Goal: Task Accomplishment & Management: Use online tool/utility

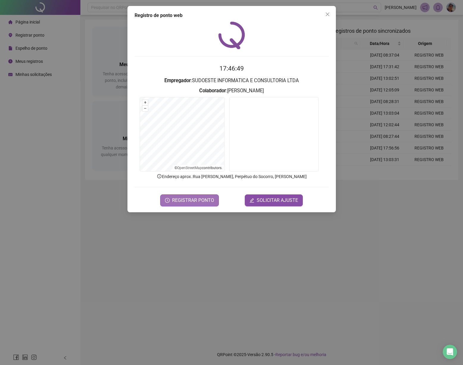
click at [192, 201] on span "REGISTRAR PONTO" at bounding box center [193, 200] width 42 height 7
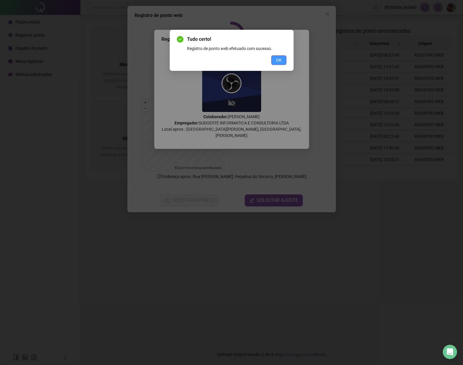
click at [278, 62] on span "OK" at bounding box center [279, 60] width 6 height 7
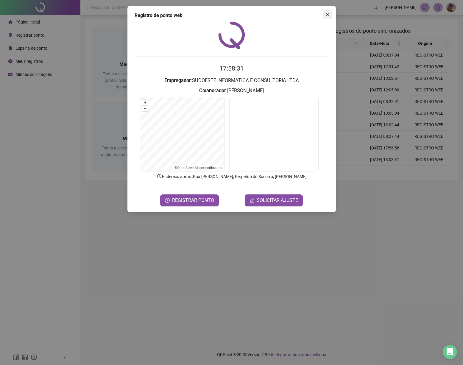
click at [329, 16] on icon "close" at bounding box center [327, 14] width 5 height 5
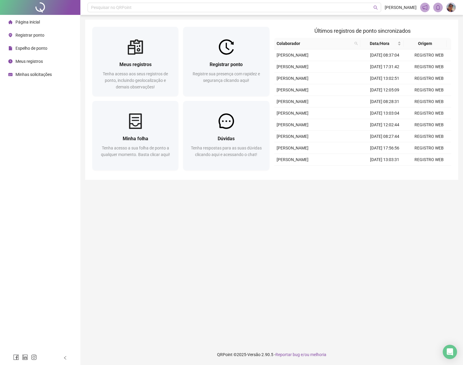
click at [32, 47] on span "Espelho de ponto" at bounding box center [31, 48] width 32 height 5
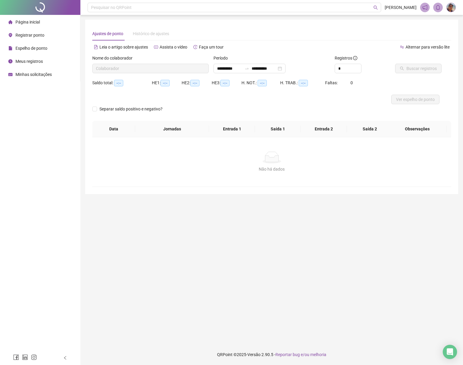
type input "**********"
click at [36, 21] on span "Página inicial" at bounding box center [27, 22] width 24 height 5
